Goal: Contribute content: Add original content to the website for others to see

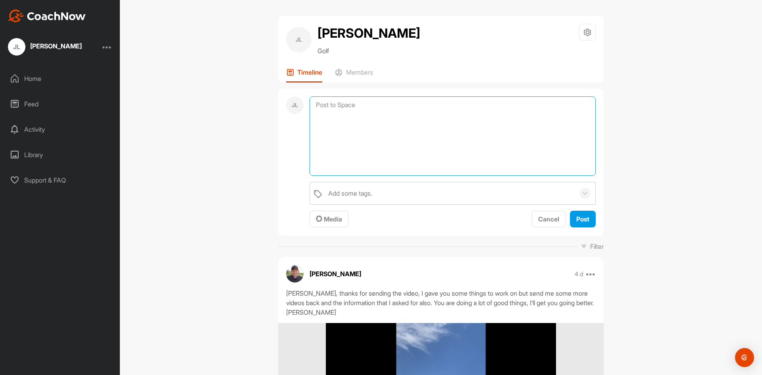
click at [381, 104] on textarea at bounding box center [452, 135] width 286 height 79
click at [330, 218] on span "Media" at bounding box center [329, 219] width 26 height 8
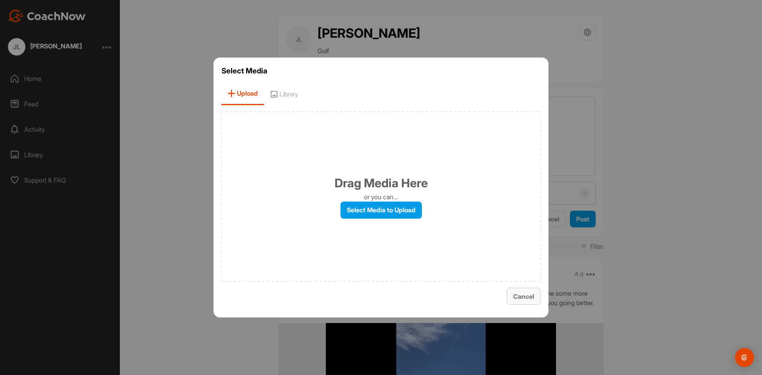
click at [520, 298] on span "Cancel" at bounding box center [523, 296] width 21 height 8
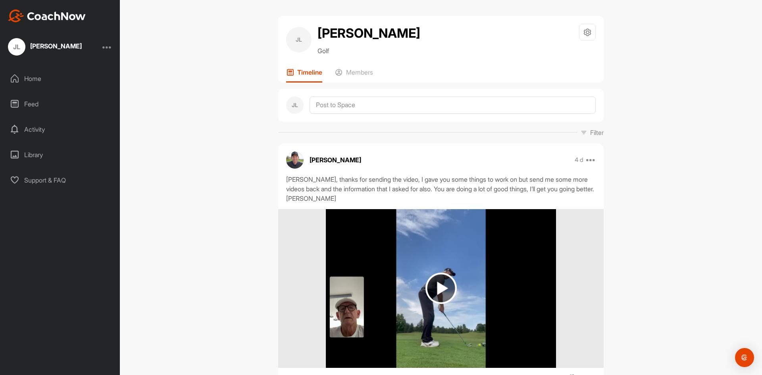
click at [35, 154] on div "Library" at bounding box center [60, 155] width 112 height 20
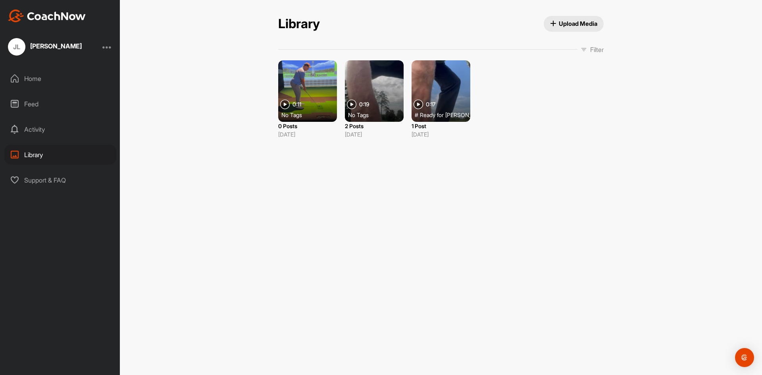
click at [34, 130] on div "Activity" at bounding box center [60, 129] width 112 height 20
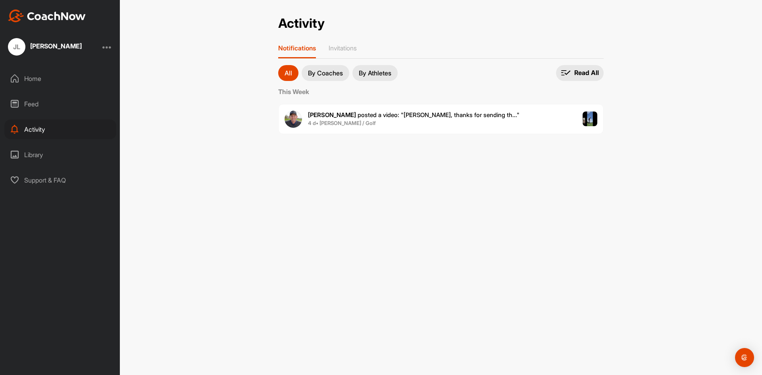
click at [336, 115] on span "[PERSON_NAME] posted a video : " [PERSON_NAME], thanks for sending th... "" at bounding box center [413, 115] width 211 height 8
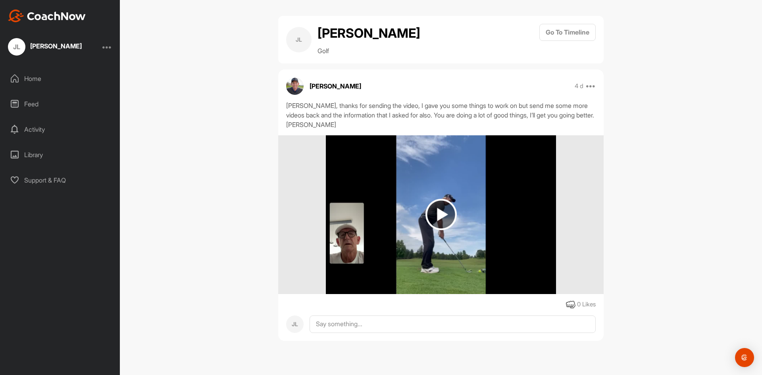
click at [35, 130] on div "Activity" at bounding box center [60, 129] width 112 height 20
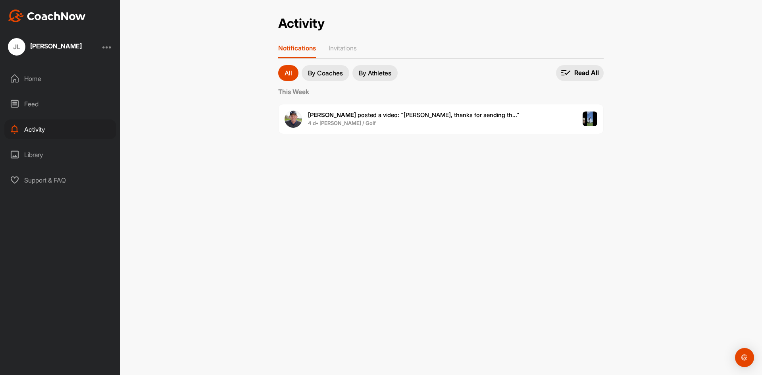
click at [28, 153] on div "Library" at bounding box center [60, 155] width 112 height 20
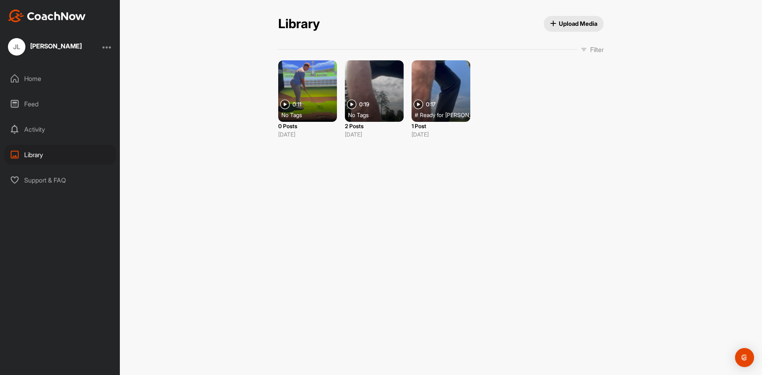
click at [572, 25] on span "Upload Media" at bounding box center [574, 23] width 48 height 8
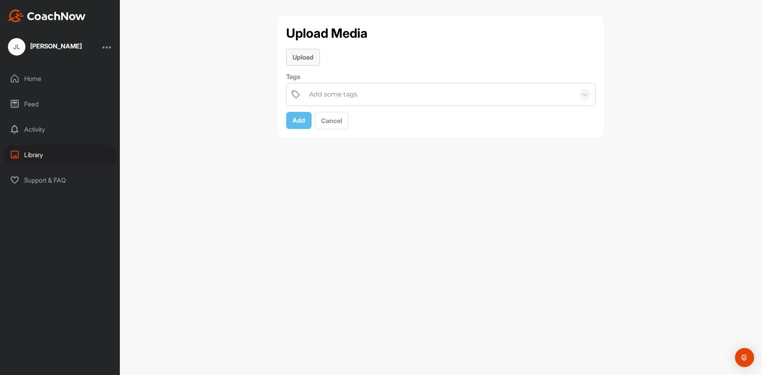
click at [301, 60] on span "Upload" at bounding box center [302, 57] width 21 height 8
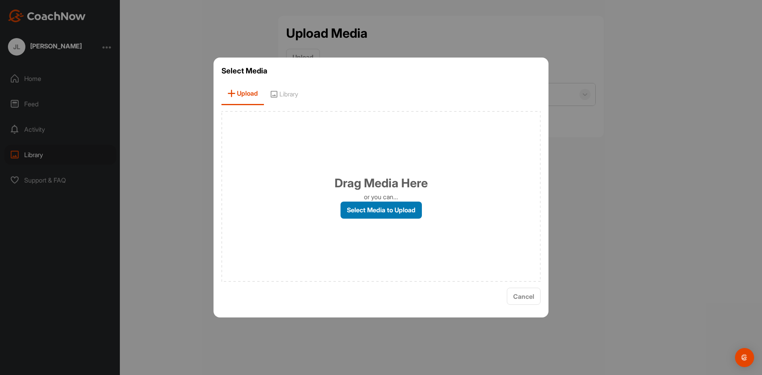
click at [364, 209] on label "Select Media to Upload" at bounding box center [380, 209] width 81 height 17
click at [0, 0] on input "Select Media to Upload" at bounding box center [0, 0] width 0 height 0
click at [288, 93] on span "Library" at bounding box center [284, 93] width 40 height 23
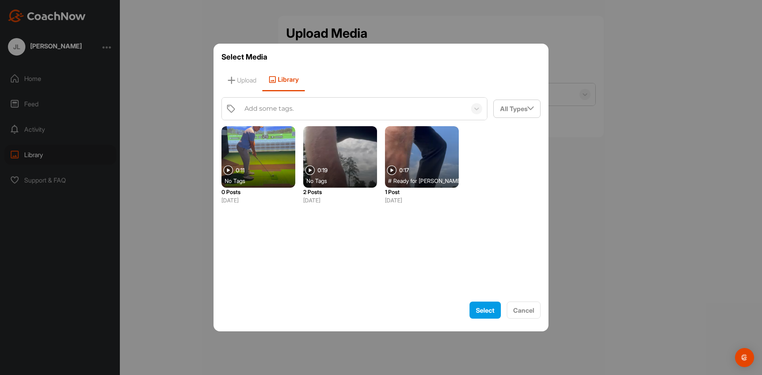
click at [254, 146] on div at bounding box center [258, 156] width 74 height 61
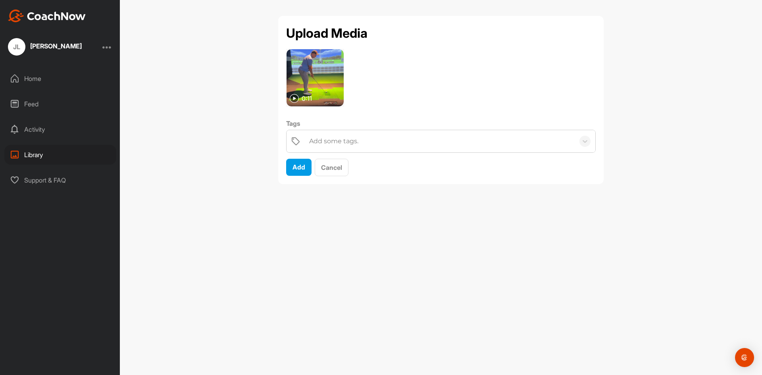
click at [331, 140] on div "Add some tags." at bounding box center [333, 141] width 49 height 10
click at [584, 140] on icon at bounding box center [585, 141] width 8 height 8
click at [335, 167] on span "Cancel" at bounding box center [331, 167] width 21 height 8
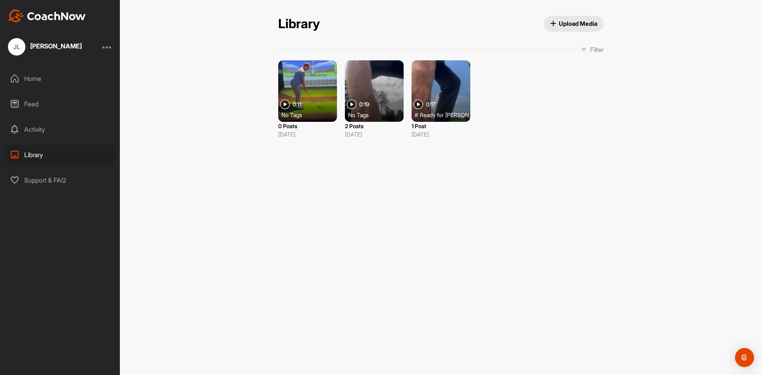
click at [570, 23] on span "Upload Media" at bounding box center [574, 23] width 48 height 8
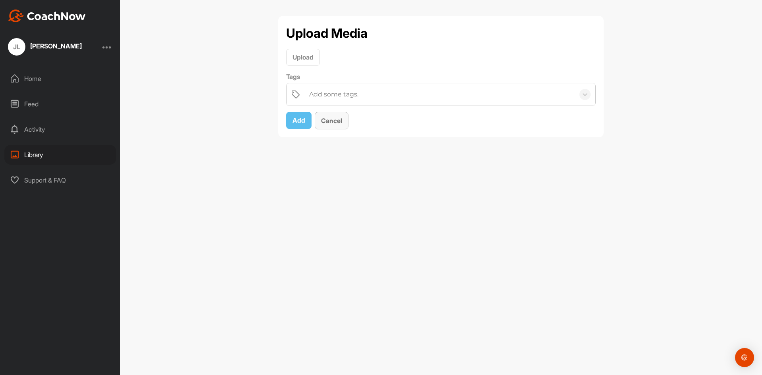
click at [333, 118] on span "Cancel" at bounding box center [331, 121] width 21 height 8
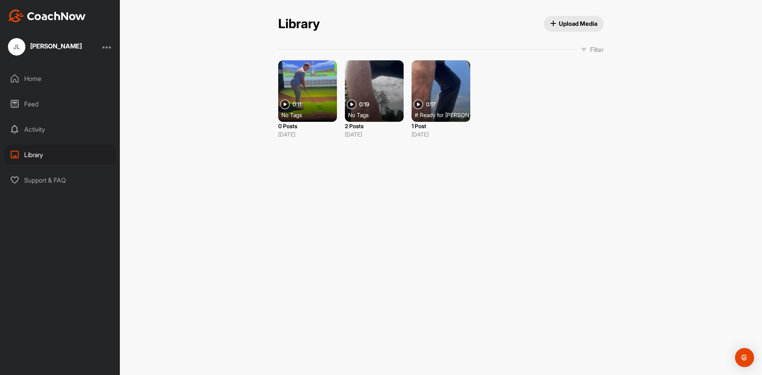
click at [307, 96] on div at bounding box center [307, 90] width 59 height 61
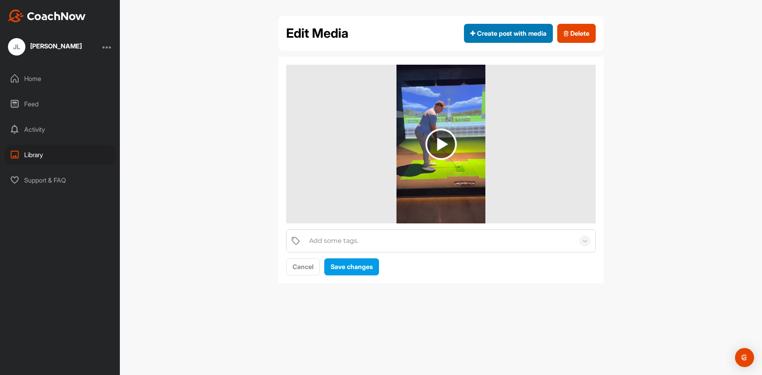
click at [484, 34] on span "Create post with media" at bounding box center [508, 34] width 76 height 10
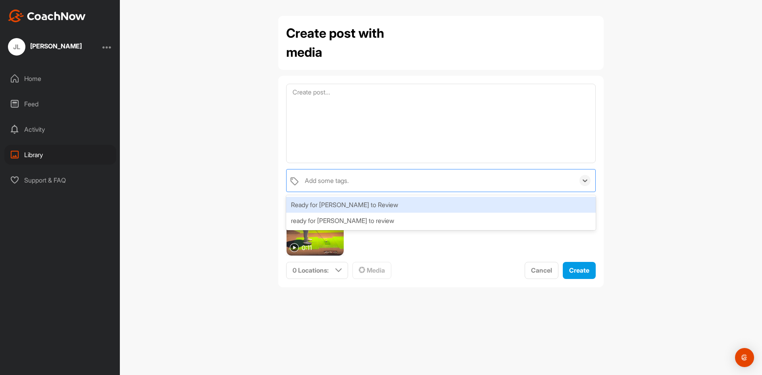
click at [367, 181] on div "Add some tags." at bounding box center [438, 180] width 274 height 22
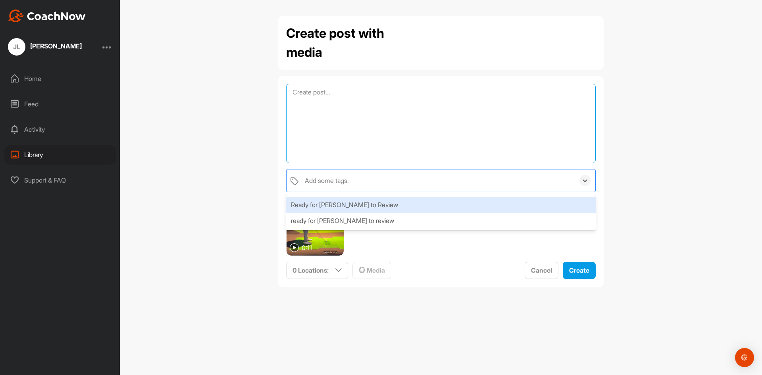
click at [315, 92] on textarea at bounding box center [440, 123] width 309 height 79
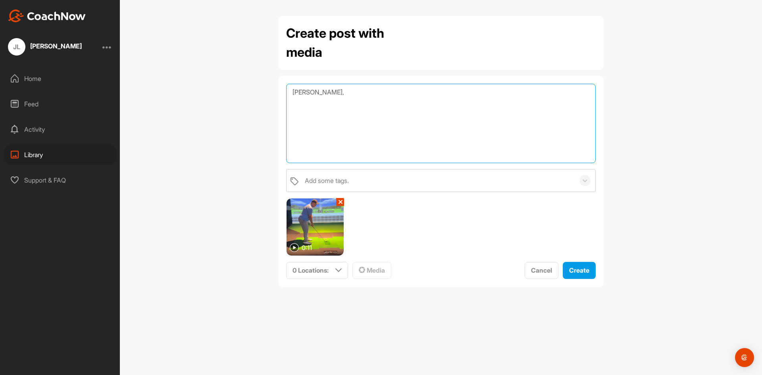
click at [334, 92] on textarea "[PERSON_NAME]," at bounding box center [440, 123] width 309 height 79
click at [534, 132] on textarea "[PERSON_NAME], I originally met with you in the fall of" at bounding box center [440, 123] width 309 height 79
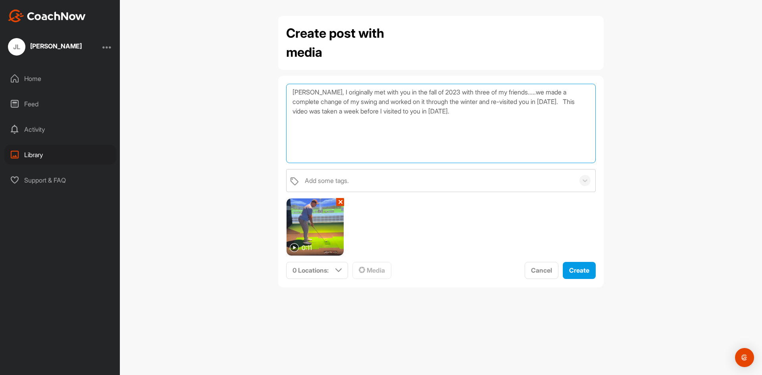
click at [525, 92] on textarea "[PERSON_NAME], I originally met with you in the fall of 2023 with three of my f…" at bounding box center [440, 123] width 309 height 79
click at [367, 104] on textarea "[PERSON_NAME], I originally met with you in the fall of 2023 with three of my f…" at bounding box center [440, 123] width 309 height 79
click at [493, 112] on textarea "[PERSON_NAME], I originally met with you in the fall of 2023 with three of my f…" at bounding box center [440, 123] width 309 height 79
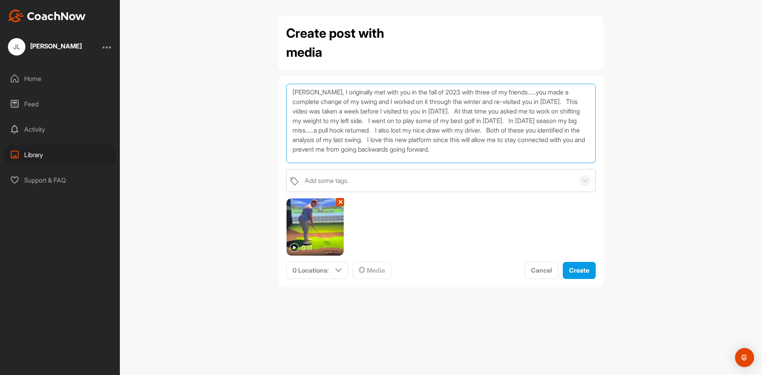
click at [418, 109] on textarea "[PERSON_NAME], I originally met with you in the fall of 2023 with three of my f…" at bounding box center [440, 123] width 309 height 79
click at [416, 140] on textarea "[PERSON_NAME], I originally met with you in the fall of 2023 with three of my f…" at bounding box center [440, 123] width 309 height 79
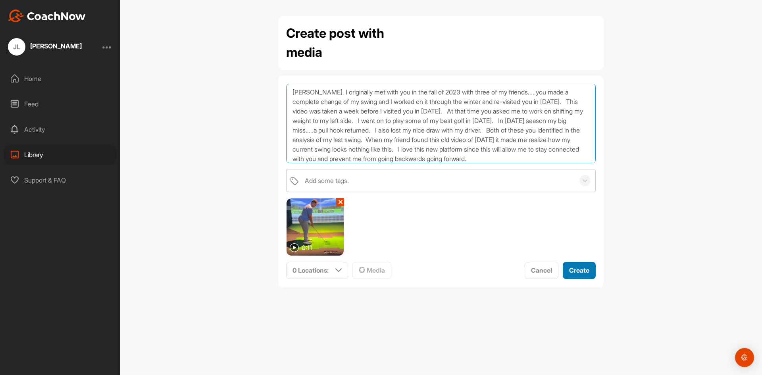
type textarea "[PERSON_NAME], I originally met with you in the fall of 2023 with three of my f…"
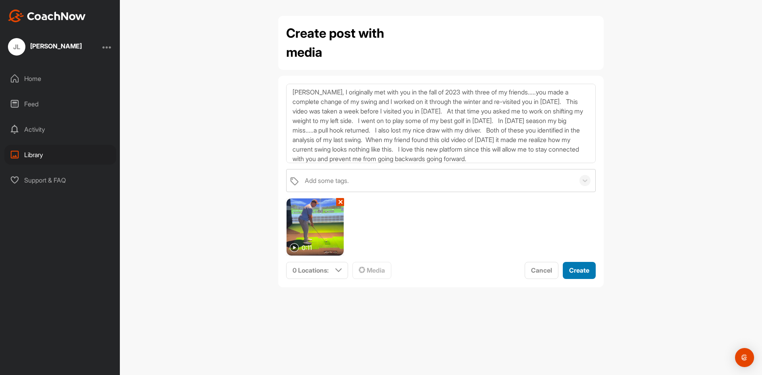
click at [574, 271] on span "Create" at bounding box center [579, 270] width 20 height 8
click at [337, 269] on icon at bounding box center [338, 270] width 6 height 6
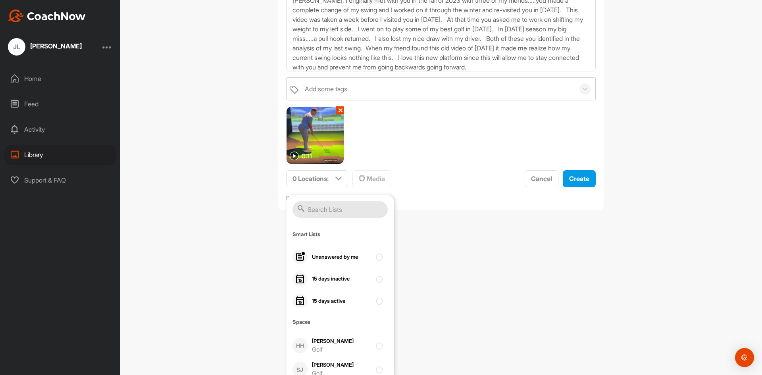
scroll to position [98, 0]
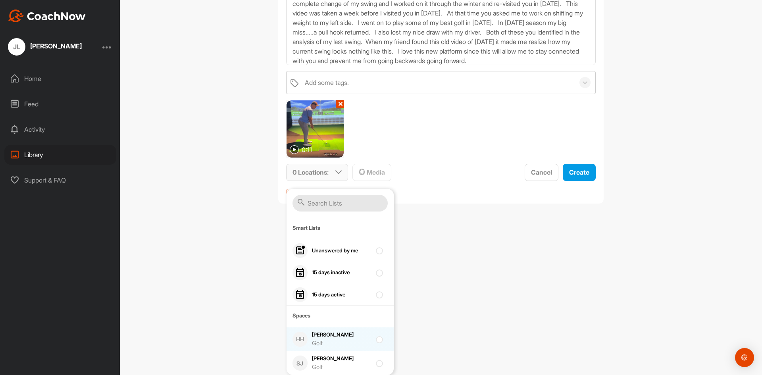
click at [339, 333] on div "[PERSON_NAME] Golf" at bounding box center [341, 339] width 59 height 17
checkbox input "true"
click at [575, 176] on div "Create" at bounding box center [579, 172] width 20 height 10
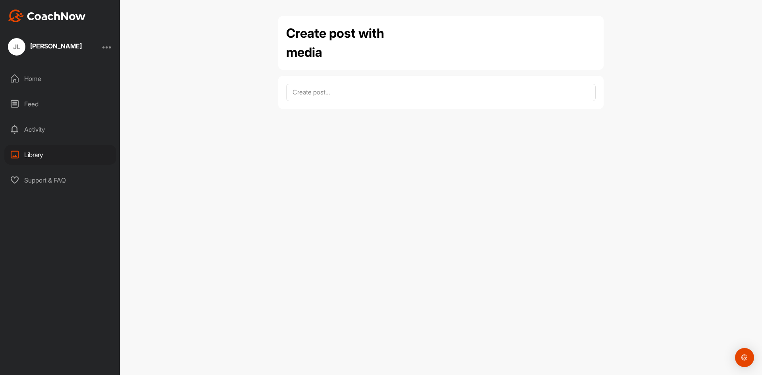
scroll to position [0, 0]
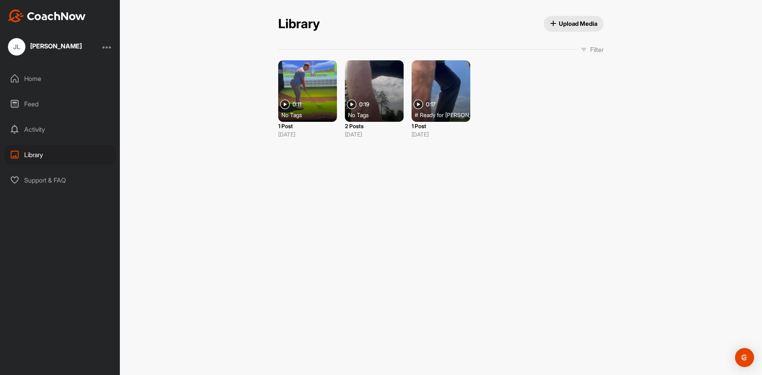
click at [34, 129] on div "Activity" at bounding box center [60, 129] width 112 height 20
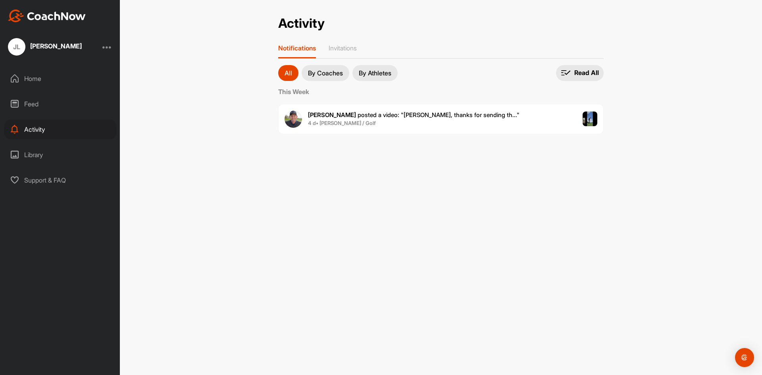
click at [348, 117] on span "[PERSON_NAME] posted a video : " [PERSON_NAME], thanks for sending th... "" at bounding box center [413, 115] width 211 height 8
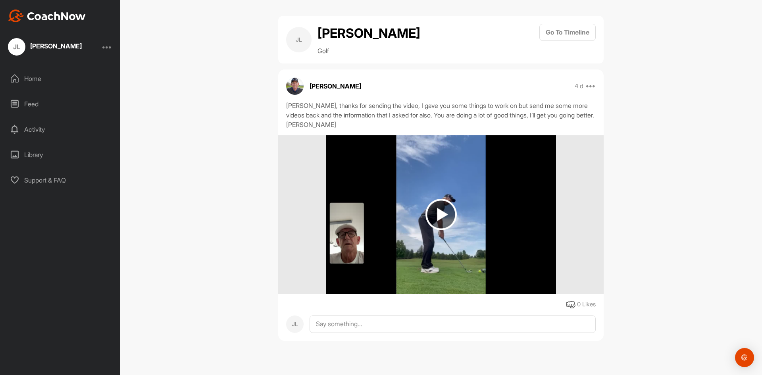
click at [33, 81] on div "Home" at bounding box center [60, 79] width 112 height 20
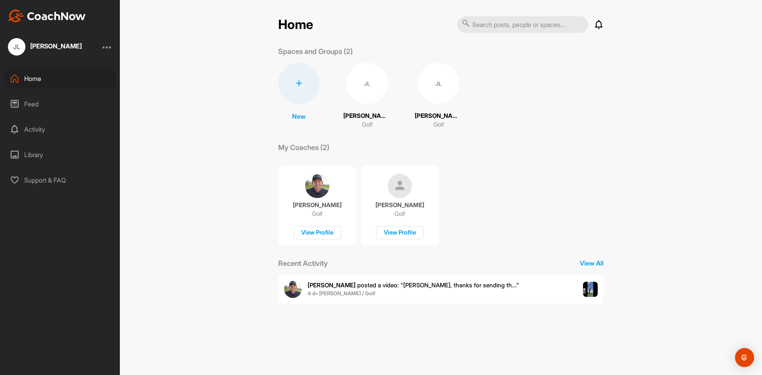
click at [366, 87] on div "JL" at bounding box center [366, 83] width 41 height 41
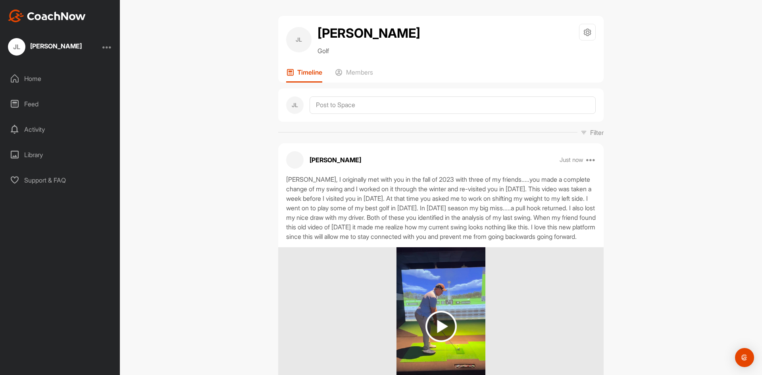
click at [33, 128] on div "Activity" at bounding box center [60, 129] width 112 height 20
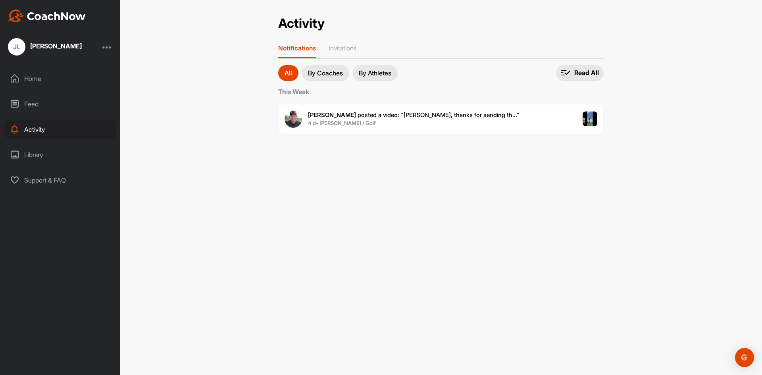
click at [31, 79] on div "Home" at bounding box center [60, 79] width 112 height 20
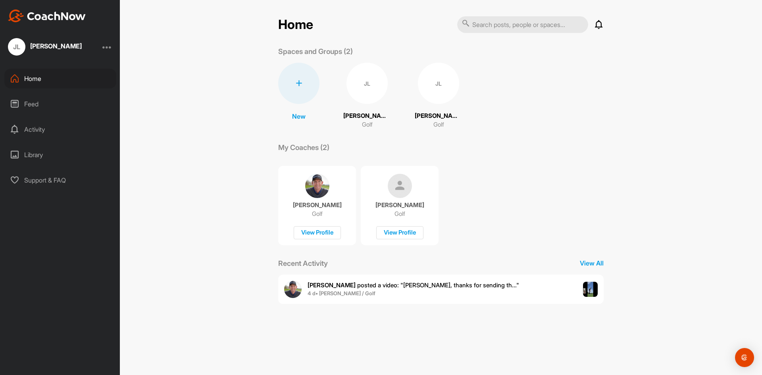
click at [365, 86] on div "JL" at bounding box center [366, 83] width 41 height 41
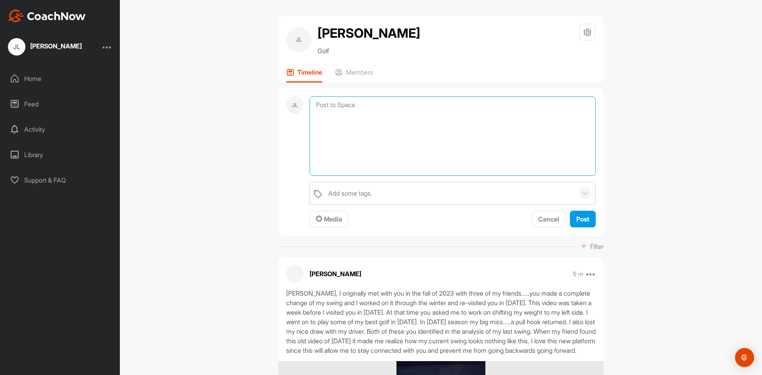
click at [338, 106] on textarea at bounding box center [452, 135] width 286 height 79
click at [329, 215] on span "Media" at bounding box center [329, 219] width 26 height 8
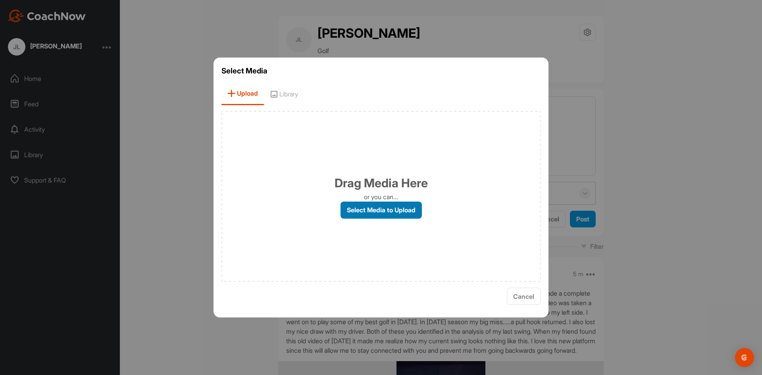
click at [370, 211] on label "Select Media to Upload" at bounding box center [380, 209] width 81 height 17
click at [0, 0] on input "Select Media to Upload" at bounding box center [0, 0] width 0 height 0
click at [354, 212] on label "Select Media to Upload" at bounding box center [380, 209] width 81 height 17
click at [0, 0] on input "Select Media to Upload" at bounding box center [0, 0] width 0 height 0
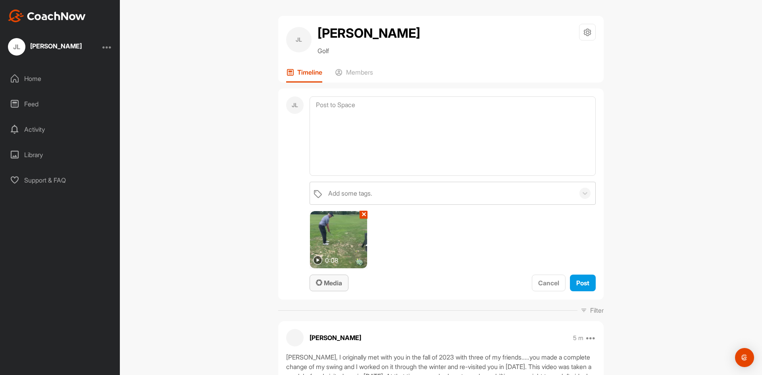
click at [326, 284] on span "Media" at bounding box center [329, 283] width 26 height 8
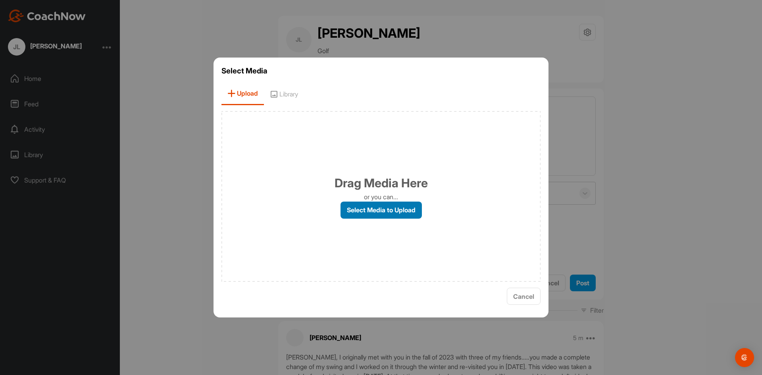
click at [363, 209] on label "Select Media to Upload" at bounding box center [380, 209] width 81 height 17
click at [0, 0] on input "Select Media to Upload" at bounding box center [0, 0] width 0 height 0
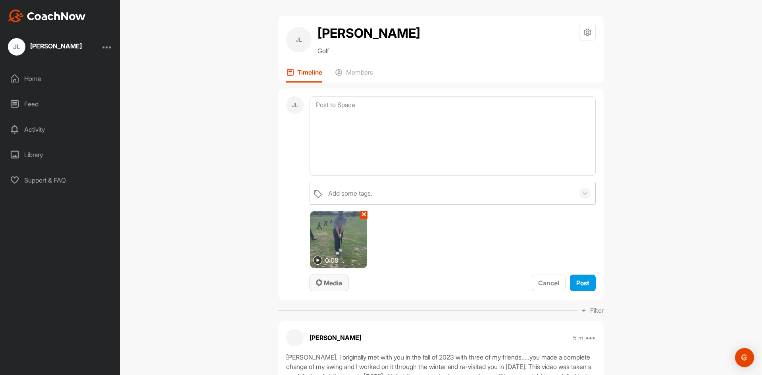
click at [335, 283] on span "Media" at bounding box center [329, 283] width 26 height 8
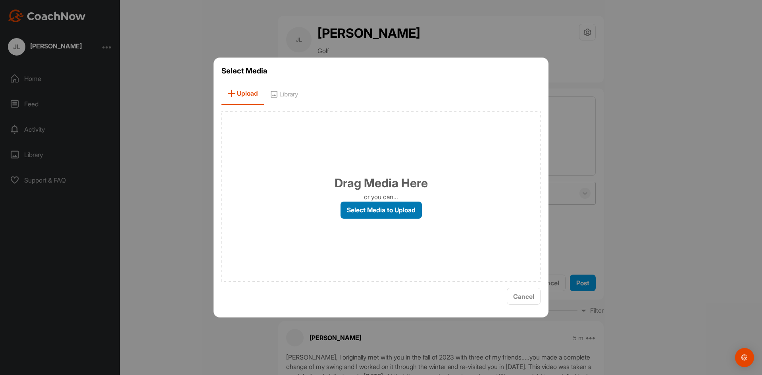
click at [362, 210] on label "Select Media to Upload" at bounding box center [380, 209] width 81 height 17
click at [0, 0] on input "Select Media to Upload" at bounding box center [0, 0] width 0 height 0
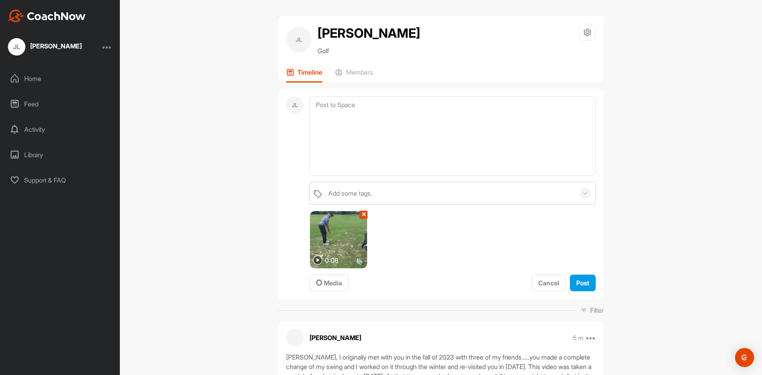
click at [361, 214] on button "✕" at bounding box center [363, 215] width 8 height 8
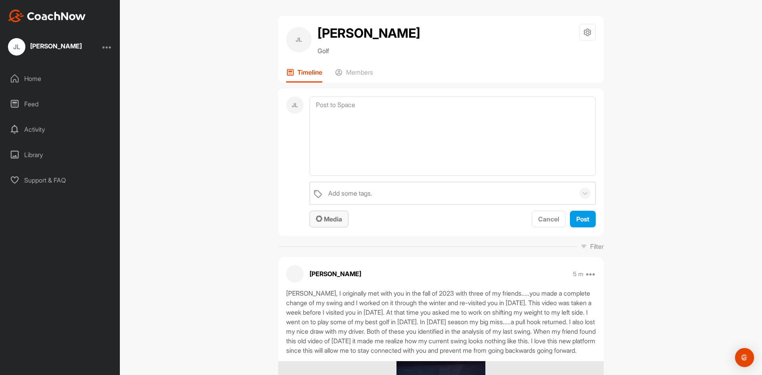
click at [328, 223] on div "Media" at bounding box center [329, 219] width 26 height 10
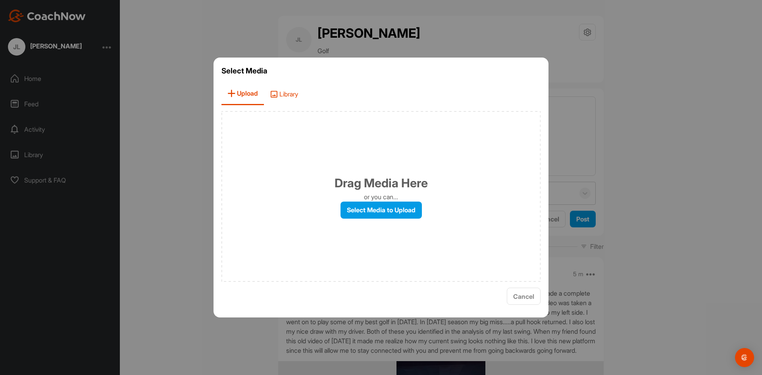
click at [292, 92] on span "Library" at bounding box center [284, 93] width 40 height 23
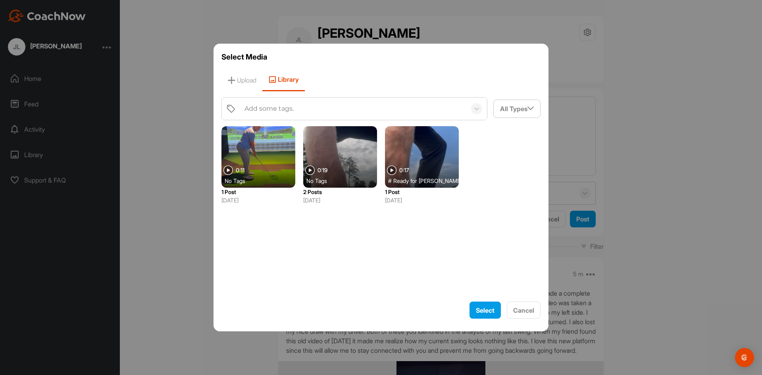
click at [356, 167] on div at bounding box center [340, 156] width 74 height 61
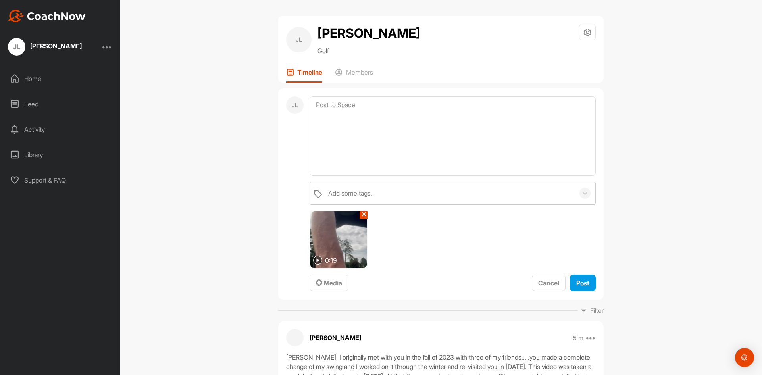
click at [360, 219] on img at bounding box center [338, 239] width 57 height 57
click at [359, 214] on button "✕" at bounding box center [363, 215] width 8 height 8
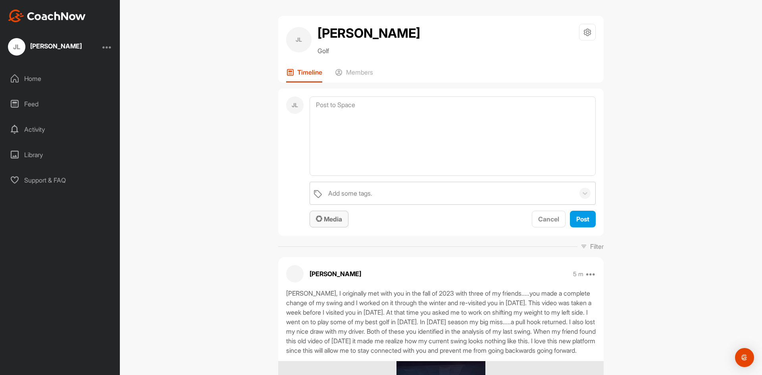
click at [327, 218] on span "Media" at bounding box center [329, 219] width 26 height 8
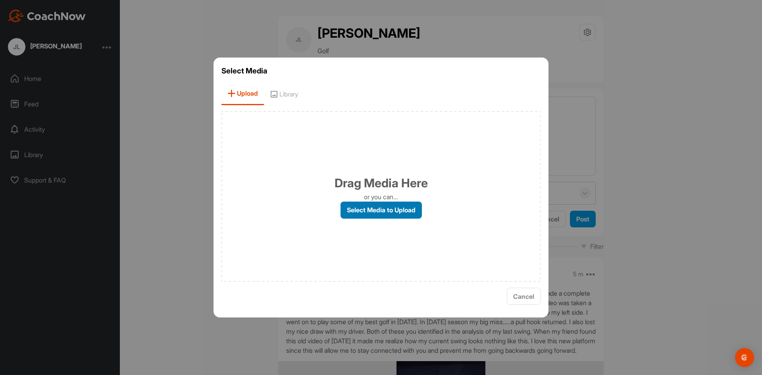
click at [364, 208] on label "Select Media to Upload" at bounding box center [380, 209] width 81 height 17
click at [0, 0] on input "Select Media to Upload" at bounding box center [0, 0] width 0 height 0
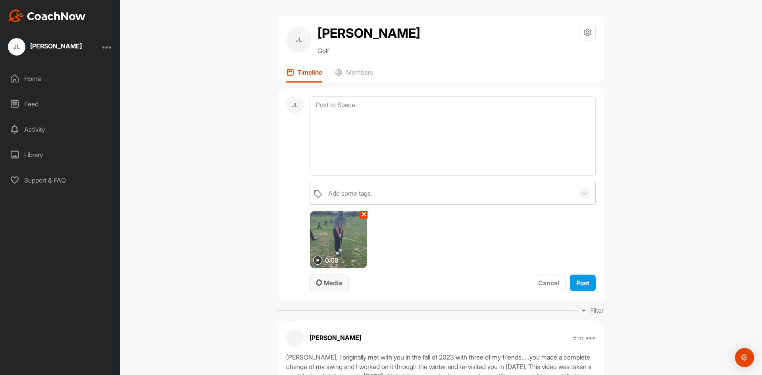
click at [336, 283] on span "Media" at bounding box center [329, 283] width 26 height 8
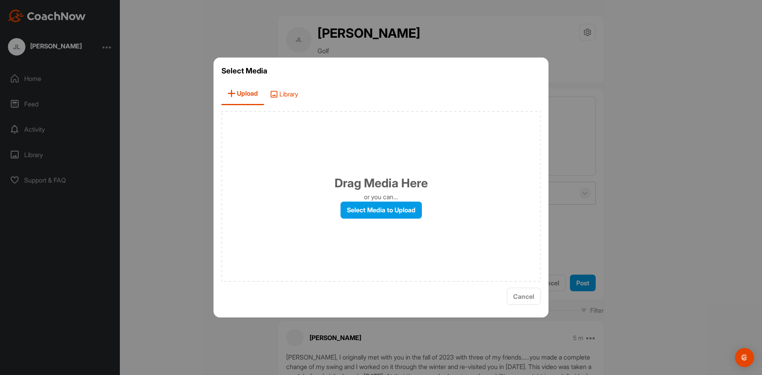
click at [290, 94] on span "Library" at bounding box center [284, 93] width 40 height 23
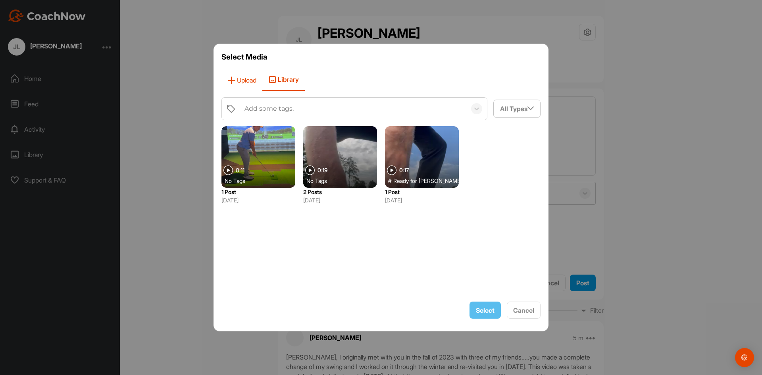
click at [242, 83] on span "Upload" at bounding box center [241, 80] width 41 height 23
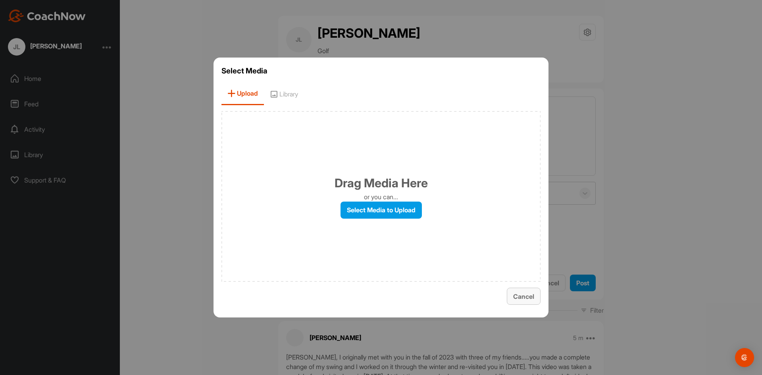
click at [525, 298] on span "Cancel" at bounding box center [523, 296] width 21 height 8
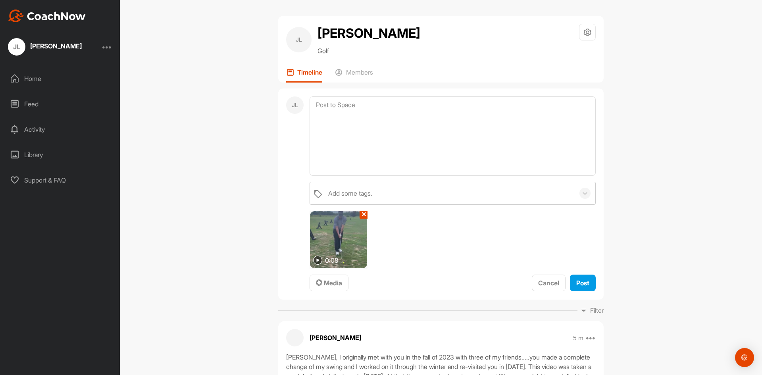
click at [361, 215] on button "✕" at bounding box center [363, 215] width 8 height 8
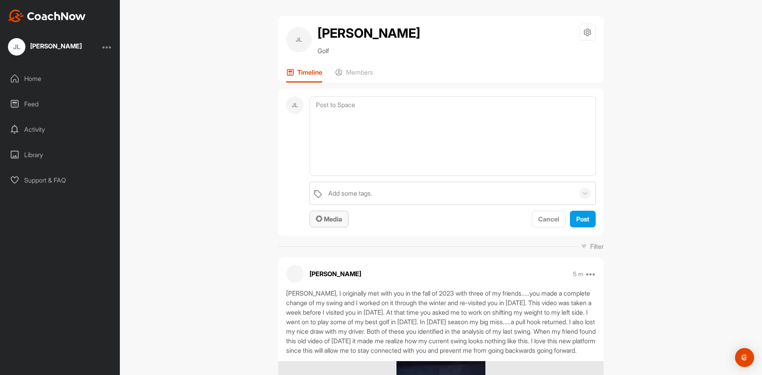
click at [330, 218] on span "Media" at bounding box center [329, 219] width 26 height 8
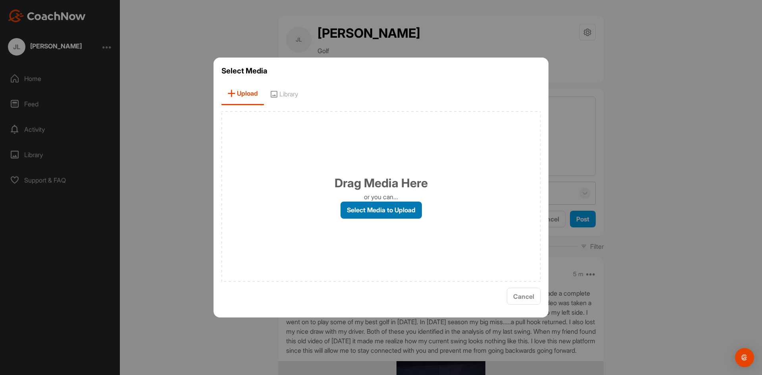
click at [373, 207] on label "Select Media to Upload" at bounding box center [380, 209] width 81 height 17
click at [0, 0] on input "Select Media to Upload" at bounding box center [0, 0] width 0 height 0
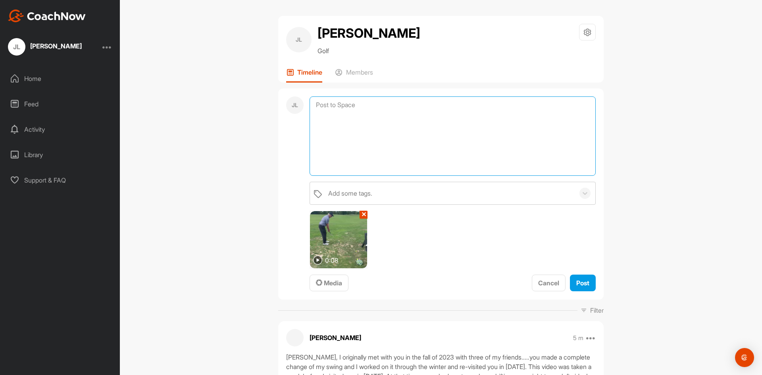
click at [338, 107] on textarea at bounding box center [452, 135] width 286 height 79
type textarea "This was the practice swing that you requested."
click at [587, 282] on button "Post" at bounding box center [583, 282] width 26 height 17
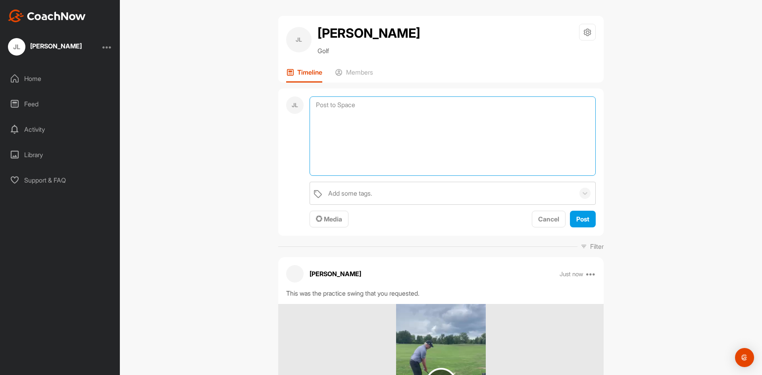
click at [325, 104] on textarea at bounding box center [452, 135] width 286 height 79
click at [322, 221] on span "Media" at bounding box center [329, 219] width 26 height 8
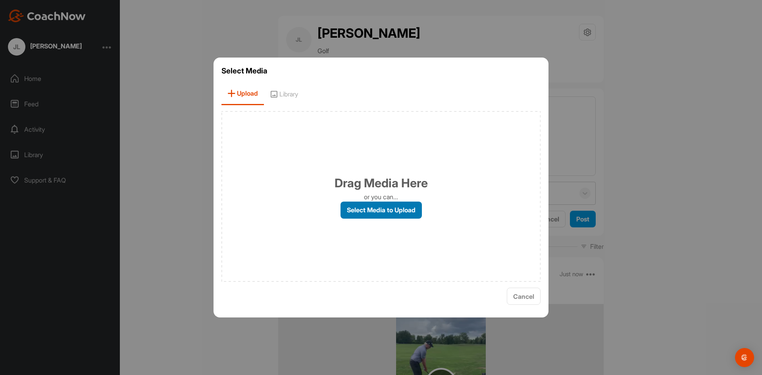
click at [376, 212] on label "Select Media to Upload" at bounding box center [380, 209] width 81 height 17
click at [0, 0] on input "Select Media to Upload" at bounding box center [0, 0] width 0 height 0
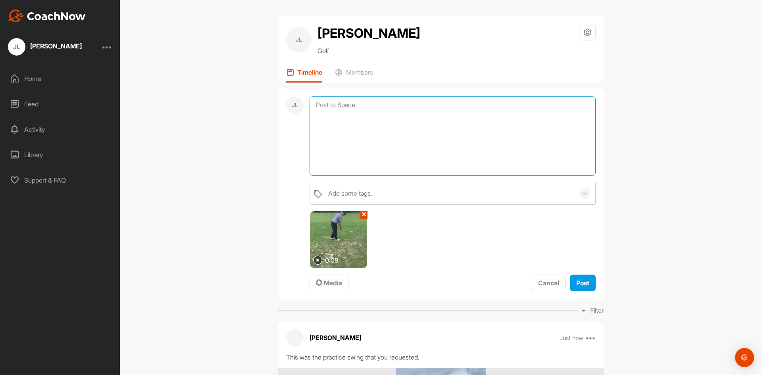
click at [340, 111] on textarea at bounding box center [452, 135] width 286 height 79
type textarea "Swing with the proposed changes....."
click at [577, 282] on span "Post" at bounding box center [582, 283] width 13 height 8
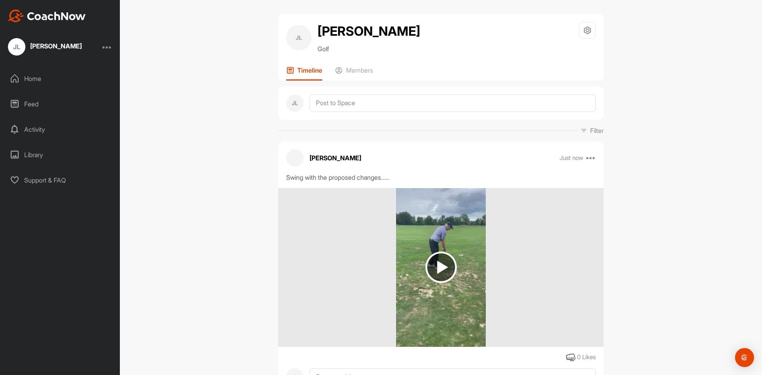
scroll to position [4, 0]
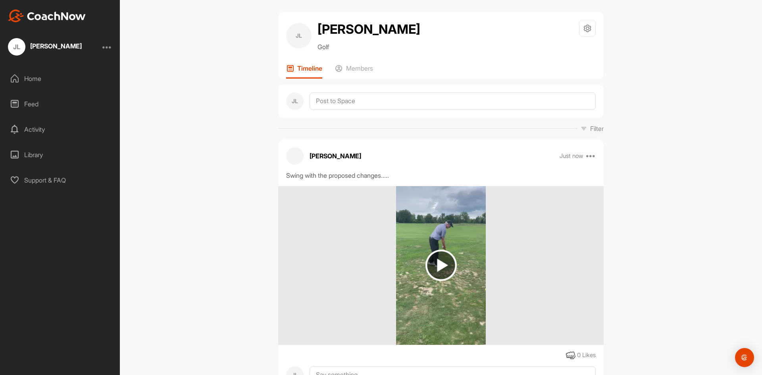
click at [382, 177] on div "Swing with the proposed changes....." at bounding box center [440, 176] width 309 height 10
click at [375, 172] on div "Swing with the proposed changes....." at bounding box center [440, 176] width 309 height 10
click at [591, 155] on icon at bounding box center [591, 156] width 10 height 10
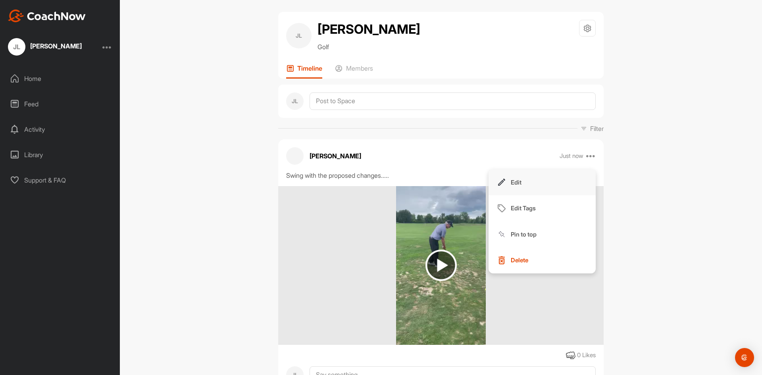
click at [540, 179] on button "Edit" at bounding box center [541, 182] width 107 height 26
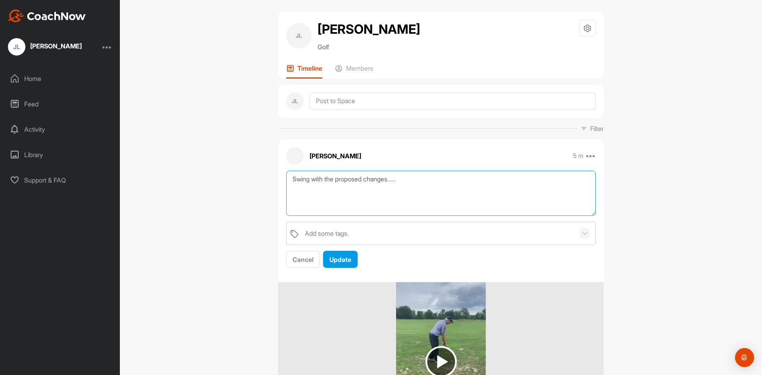
click at [480, 183] on textarea "Swing with the proposed changes....." at bounding box center [440, 194] width 309 height 46
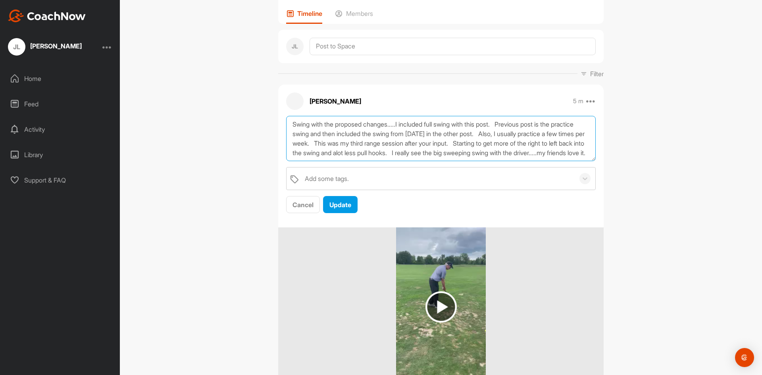
scroll to position [6, 0]
click at [530, 137] on textarea "Swing with the proposed changes.....I included full swing with this post. Previ…" at bounding box center [440, 139] width 309 height 46
type textarea "Swing with the proposed changes.....I included full swing with this post. Previ…"
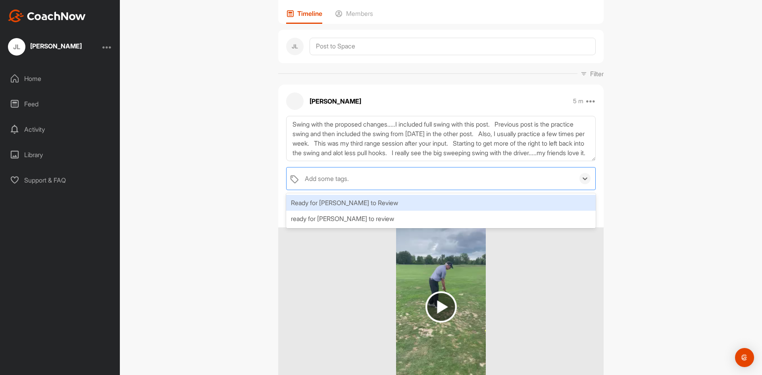
click at [545, 173] on div "Add some tags. ." at bounding box center [438, 178] width 274 height 22
type input "."
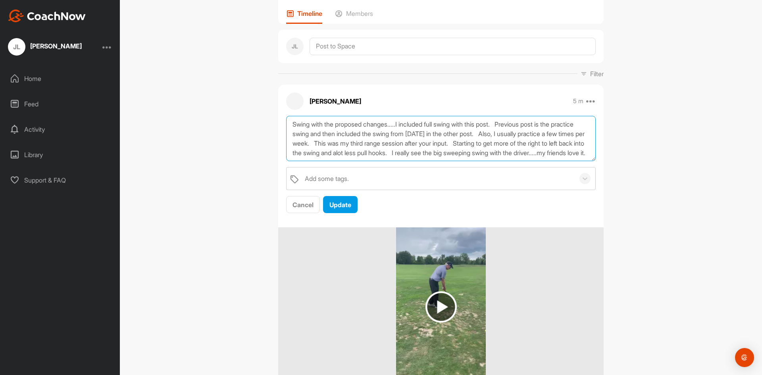
drag, startPoint x: 528, startPoint y: 127, endPoint x: 531, endPoint y: 140, distance: 12.9
click at [528, 128] on textarea "Swing with the proposed changes.....I included full swing with this post. Previ…" at bounding box center [440, 139] width 309 height 46
click at [530, 139] on textarea "Swing with the proposed changes.....I included full swing with this post. Previ…" at bounding box center [440, 139] width 309 height 46
click at [545, 147] on textarea "Swing with the proposed changes.....I included full swing with this post. Previ…" at bounding box center [440, 139] width 309 height 46
click at [346, 156] on textarea "Swing with the proposed changes.....I included full swing with this post. Previ…" at bounding box center [440, 139] width 309 height 46
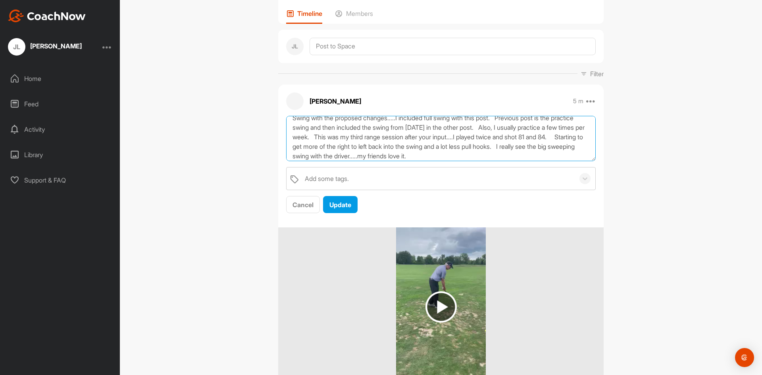
click at [431, 157] on textarea "Swing with the proposed changes.....I included full swing with this post. Previ…" at bounding box center [440, 139] width 309 height 46
click at [359, 158] on textarea "Swing with the proposed changes.....I included full swing with this post. Previ…" at bounding box center [440, 139] width 309 height 46
click at [528, 143] on textarea "Swing with the proposed changes.....I included full swing with this post. Previ…" at bounding box center [440, 139] width 309 height 46
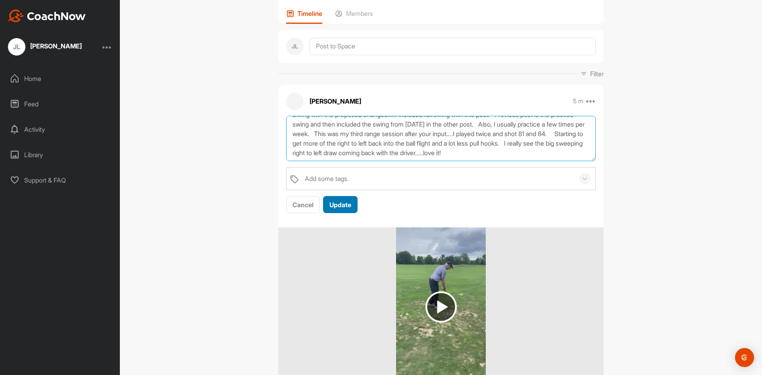
type textarea "Swing with the proposed changes.....I included full swing with this post. Previ…"
click at [343, 205] on span "Update" at bounding box center [340, 205] width 22 height 8
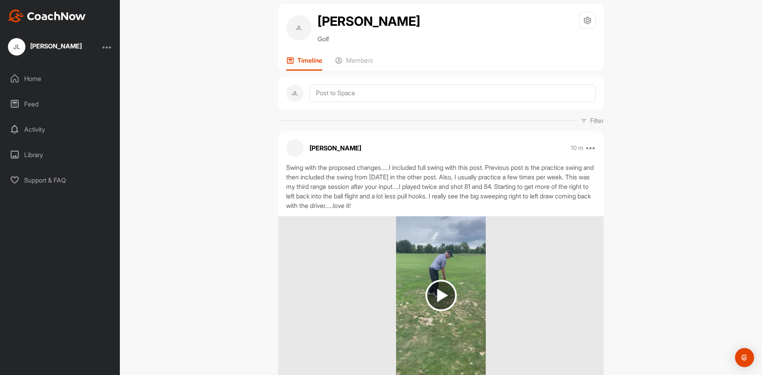
scroll to position [0, 0]
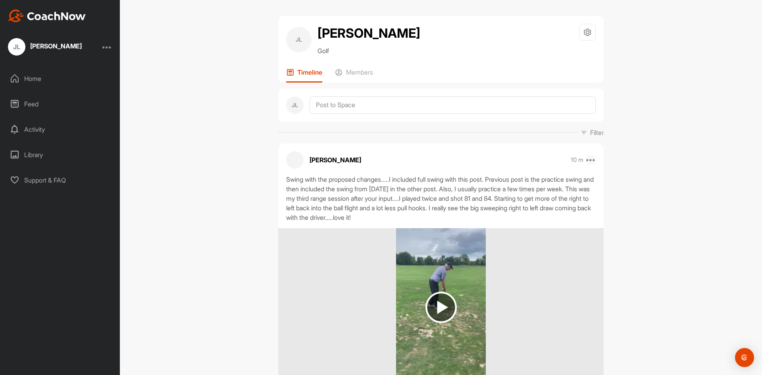
click at [589, 159] on icon at bounding box center [591, 160] width 10 height 10
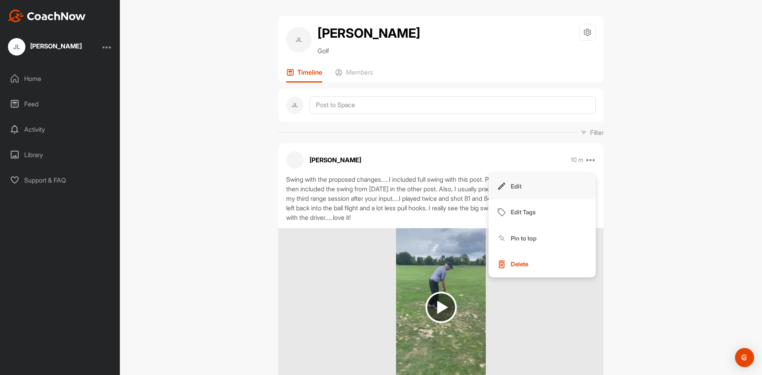
click at [550, 184] on button "Edit" at bounding box center [541, 186] width 107 height 26
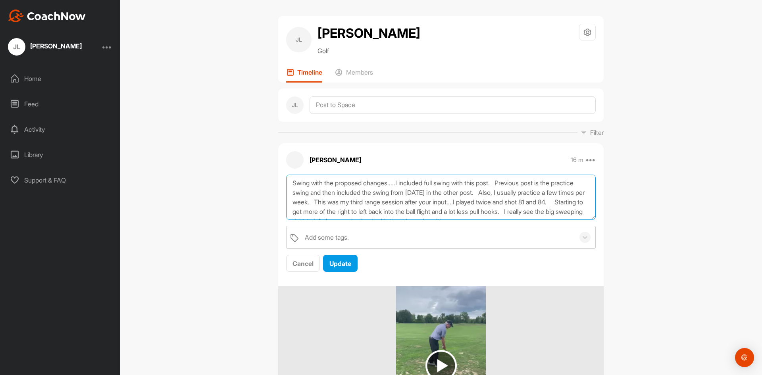
scroll to position [10, 0]
click at [322, 212] on textarea "Swing with the proposed changes.....I included full swing with this post. Previ…" at bounding box center [440, 198] width 309 height 46
click at [318, 205] on textarea "Swing with the proposed changes.....I included full swing with this post. Previ…" at bounding box center [440, 198] width 309 height 46
click at [450, 205] on textarea "Swing with the proposed changes.....I included full swing with this post. Previ…" at bounding box center [440, 198] width 309 height 46
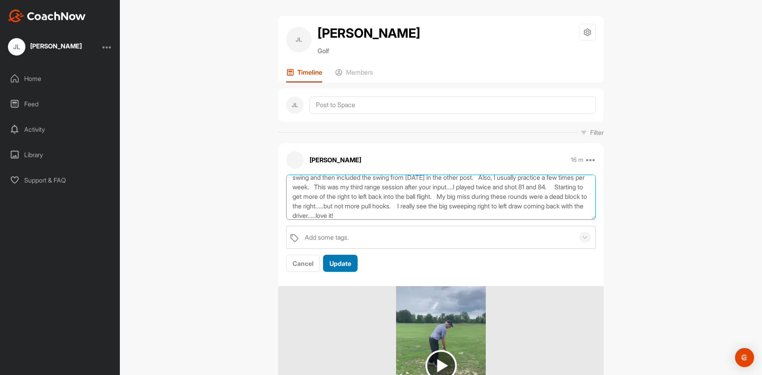
type textarea "Swing with the proposed changes.....I included full swing with this post. Previ…"
click at [343, 257] on button "Update" at bounding box center [340, 263] width 35 height 17
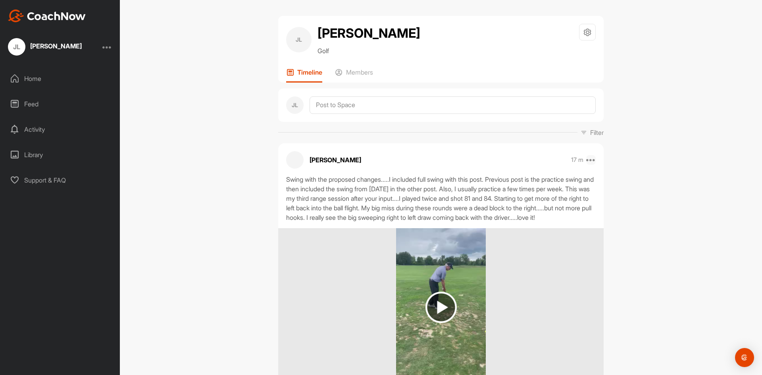
click at [588, 161] on icon at bounding box center [591, 160] width 10 height 10
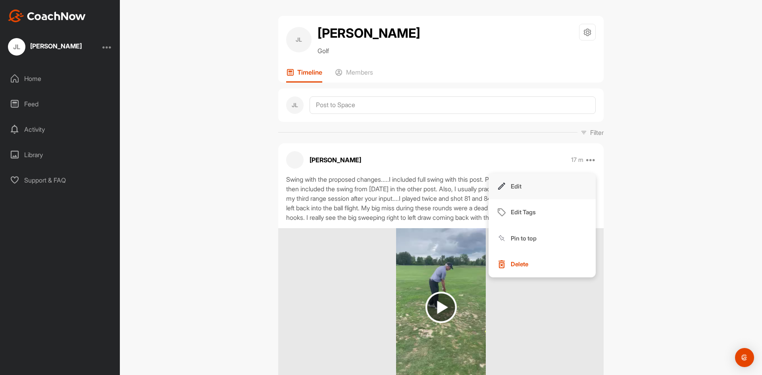
click at [554, 182] on button "Edit" at bounding box center [541, 186] width 107 height 26
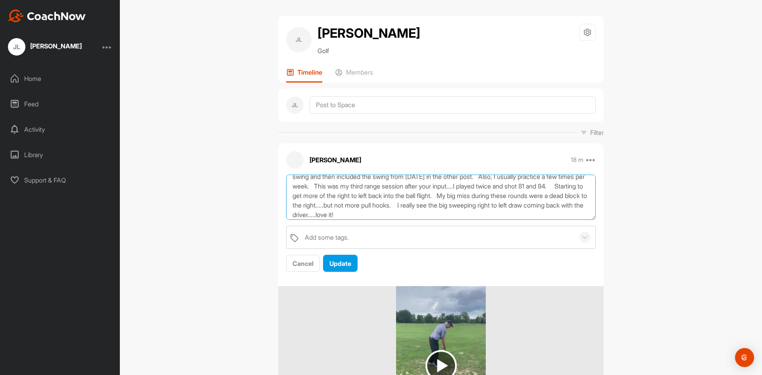
scroll to position [19, 0]
click at [380, 202] on textarea "Swing with the proposed changes.....I included full swing with this post. Previ…" at bounding box center [440, 198] width 309 height 46
type textarea "Swing with the proposed changes.....I included full swing with this post. Previ…"
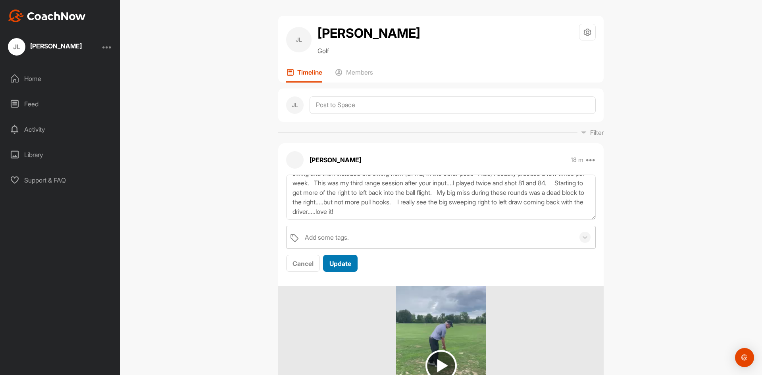
click at [337, 265] on span "Update" at bounding box center [340, 263] width 22 height 8
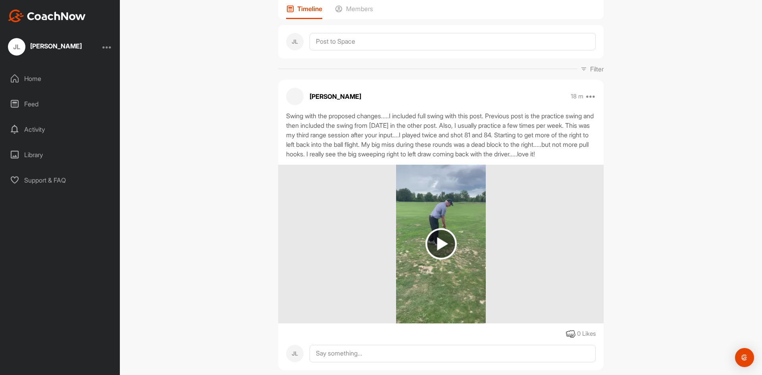
scroll to position [0, 0]
